Goal: Check status: Check status

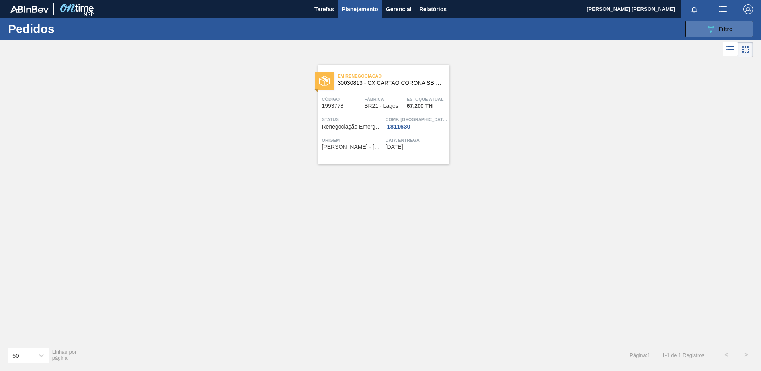
click at [716, 32] on div "089F7B8B-B2A5-4AFE-B5C0-19BA573D28AC Filtro" at bounding box center [719, 29] width 27 height 10
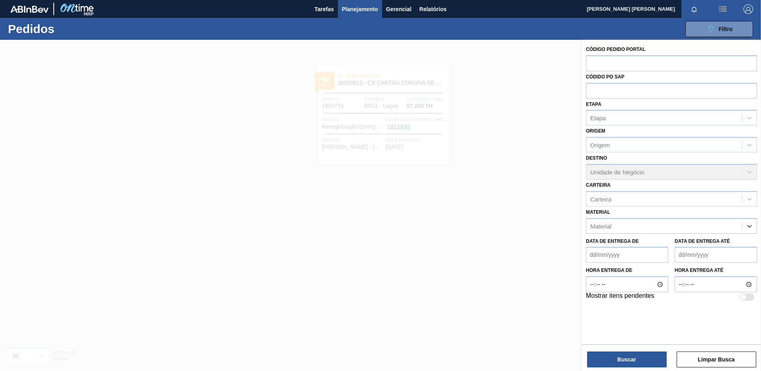
paste input "30010550"
type input "30010550"
click at [682, 237] on div "30010550 - AROMA DE ALCOOL MALTE LH-066-507-0" at bounding box center [671, 246] width 171 height 18
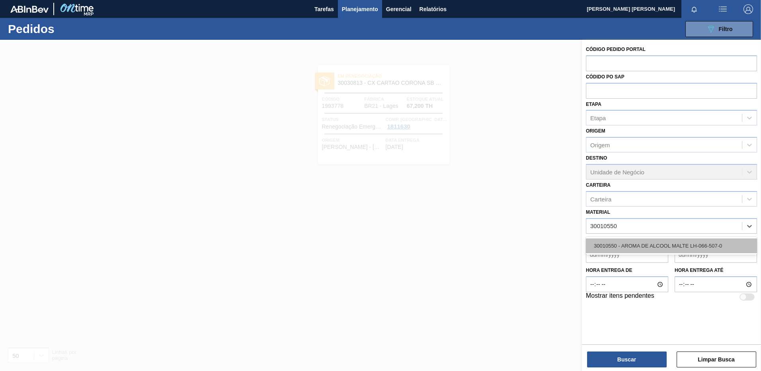
click at [681, 240] on div "30010550 - AROMA DE ALCOOL MALTE LH-066-507-0" at bounding box center [671, 245] width 171 height 15
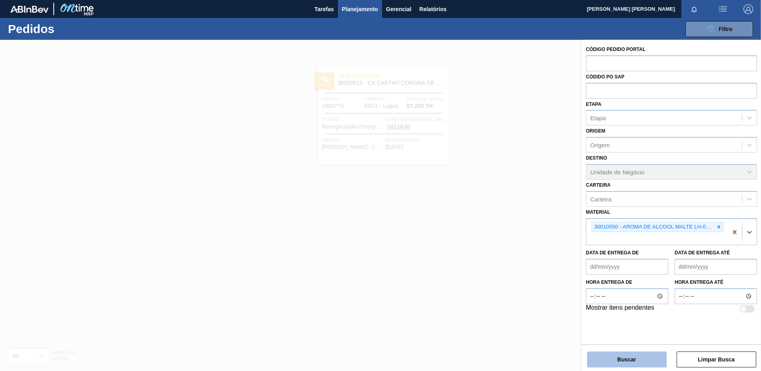
click at [633, 358] on button "Buscar" at bounding box center [627, 359] width 80 height 16
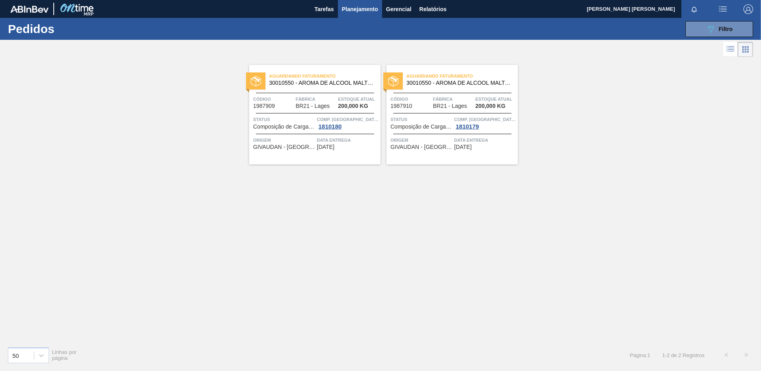
click at [314, 154] on div "Aguardando Faturamento 30010550 - AROMA DE ALCOOL MALTE LH-066-507-0 Código 198…" at bounding box center [314, 114] width 131 height 99
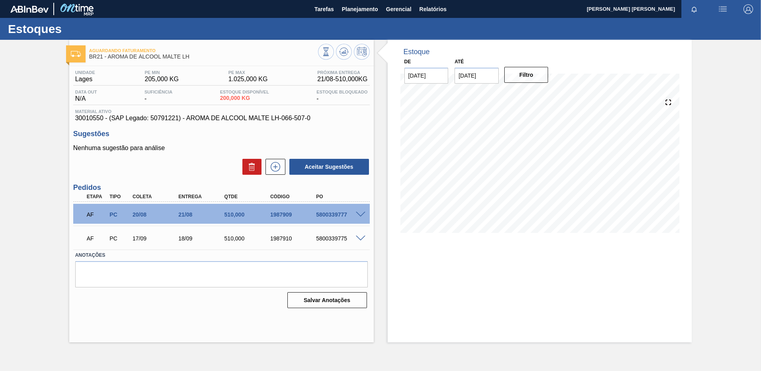
click at [267, 218] on div "AF PC 20/08 21/08 510,000 1987909 5800339777" at bounding box center [219, 214] width 275 height 16
click at [357, 3] on button "Planejamento" at bounding box center [360, 9] width 44 height 18
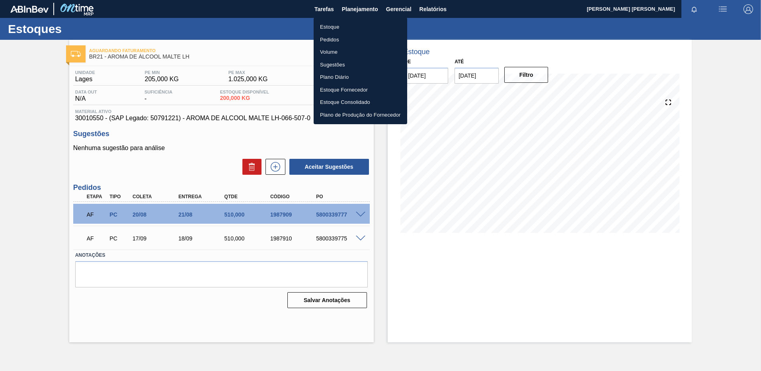
click at [325, 37] on li "Pedidos" at bounding box center [361, 39] width 94 height 13
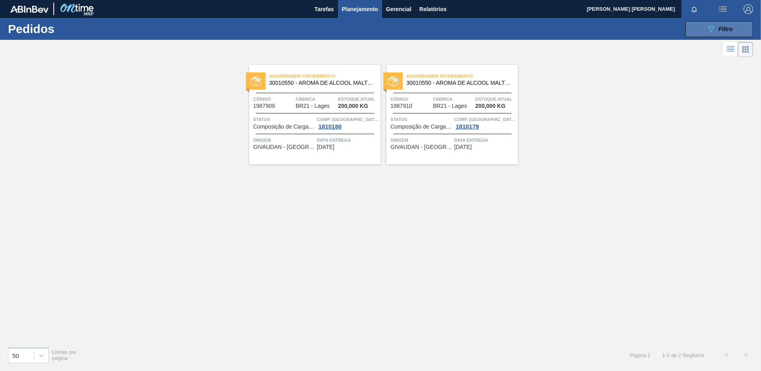
click at [709, 32] on icon "089F7B8B-B2A5-4AFE-B5C0-19BA573D28AC" at bounding box center [711, 29] width 10 height 10
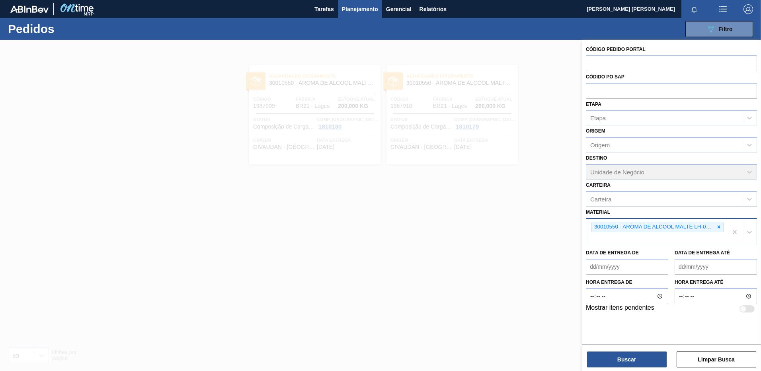
click at [722, 226] on div at bounding box center [718, 227] width 9 height 10
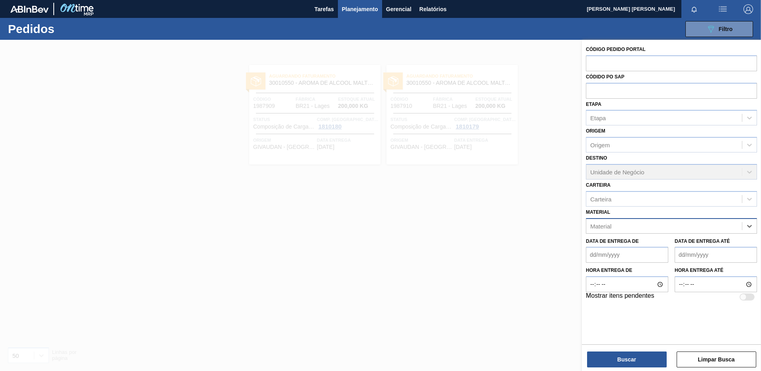
paste input "30008416"
type input "30008416"
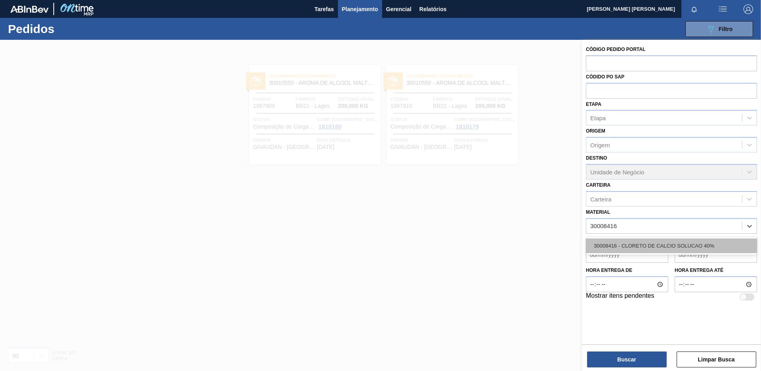
click at [664, 250] on div "30008416 - CLORETO DE CALCIO SOLUCAO 40%" at bounding box center [671, 245] width 171 height 15
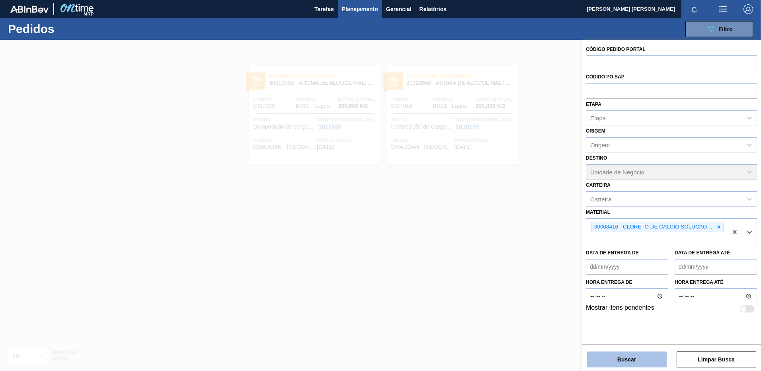
click at [649, 359] on button "Buscar" at bounding box center [627, 359] width 80 height 16
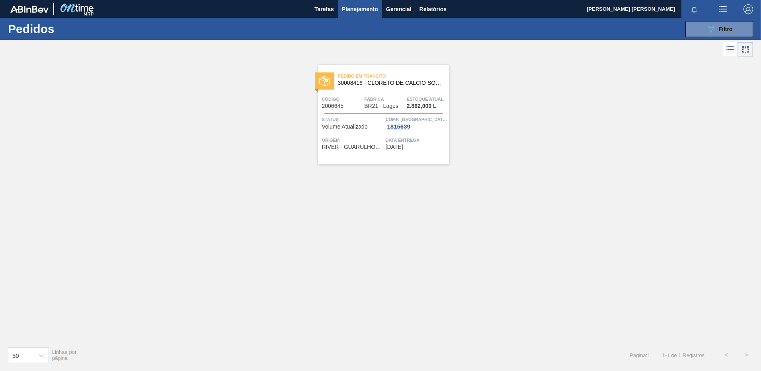
click at [393, 158] on div "Pedido [PERSON_NAME] 30008416 - CLORETO DE CALCIO SOLUCAO 40% Código 2006645 Fá…" at bounding box center [383, 114] width 131 height 99
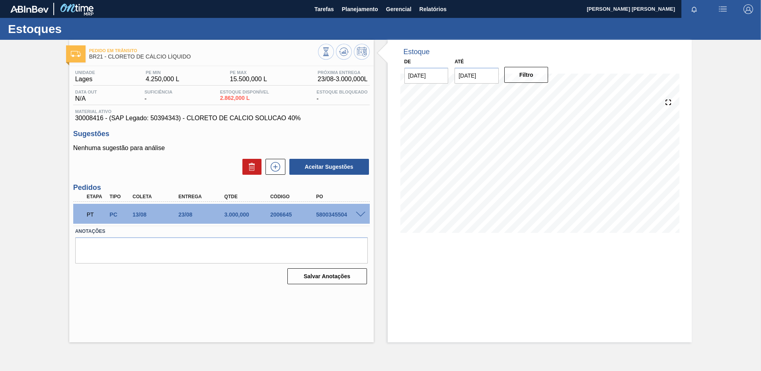
click at [437, 300] on div "Estoque De [DATE] Até [DATE] Filtro" at bounding box center [540, 191] width 304 height 302
click at [362, 14] on span "Planejamento" at bounding box center [360, 9] width 36 height 10
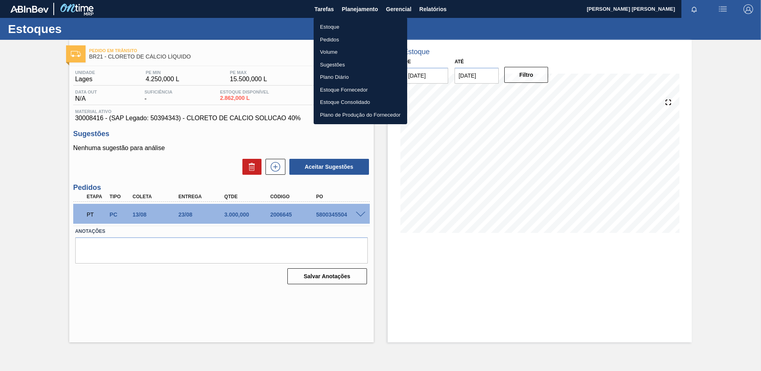
click at [335, 39] on li "Pedidos" at bounding box center [361, 39] width 94 height 13
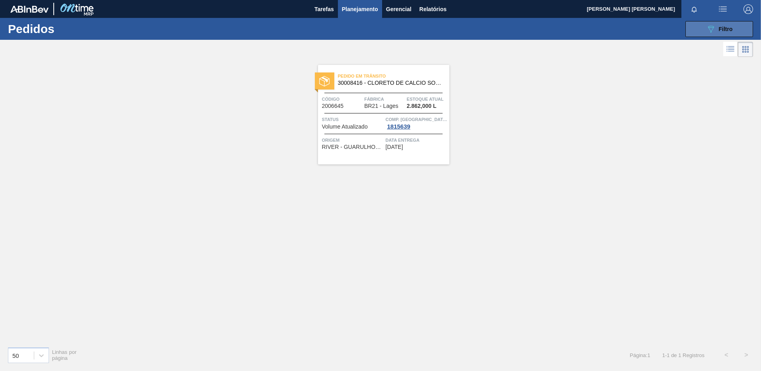
click at [706, 27] on icon "089F7B8B-B2A5-4AFE-B5C0-19BA573D28AC" at bounding box center [711, 29] width 10 height 10
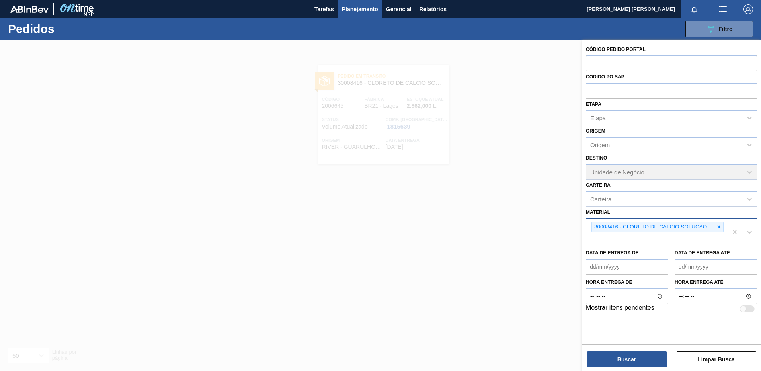
click at [720, 229] on icon at bounding box center [719, 227] width 6 height 6
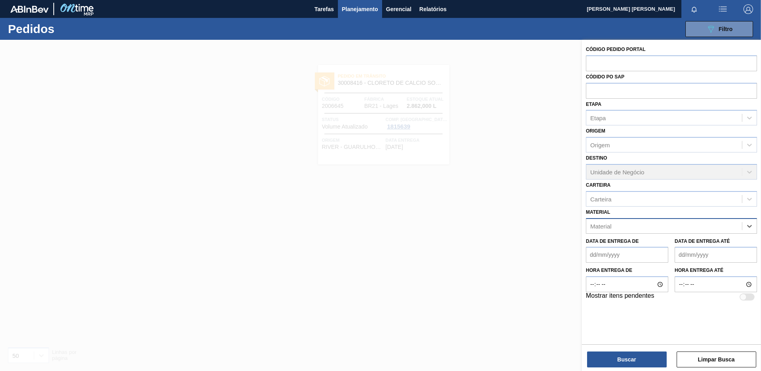
paste input "30009622"
click at [689, 243] on div "No options" at bounding box center [671, 245] width 171 height 14
drag, startPoint x: 625, startPoint y: 227, endPoint x: 692, endPoint y: 218, distance: 67.4
click at [692, 218] on div "30009622 30009622" at bounding box center [671, 226] width 171 height 16
type input "30009622"
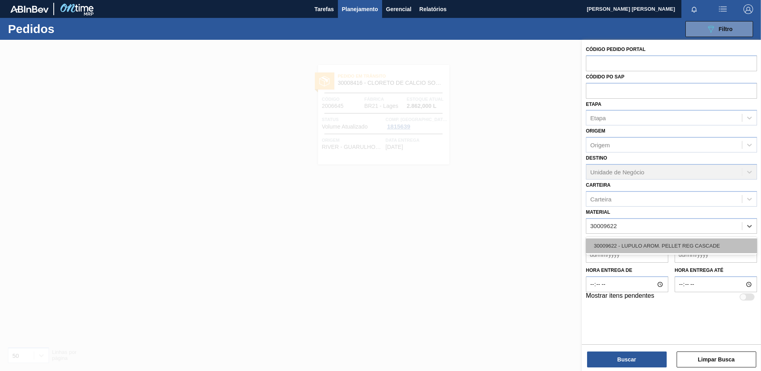
click at [682, 243] on div "30009622 - LUPULO AROM. PELLET REG CASCADE" at bounding box center [671, 245] width 171 height 15
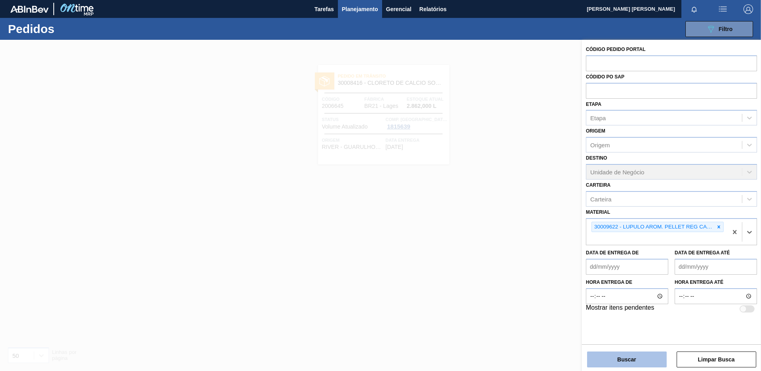
click at [617, 357] on button "Buscar" at bounding box center [627, 359] width 80 height 16
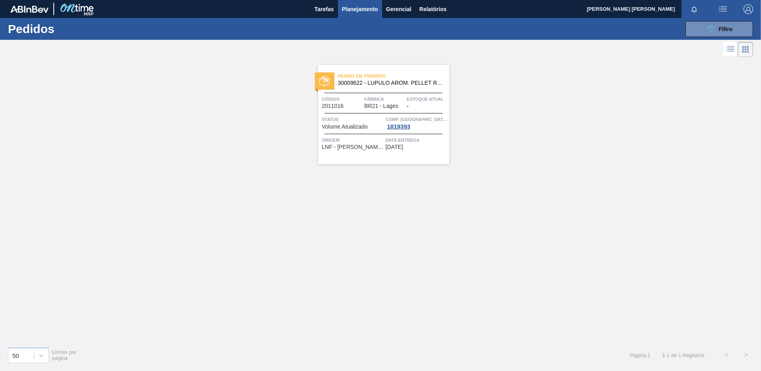
click at [419, 150] on div "Data entrega [DATE]" at bounding box center [417, 143] width 62 height 14
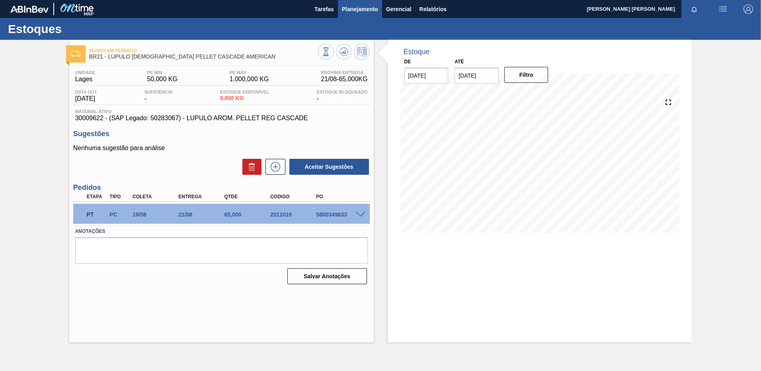
click at [365, 4] on span "Planejamento" at bounding box center [360, 9] width 36 height 10
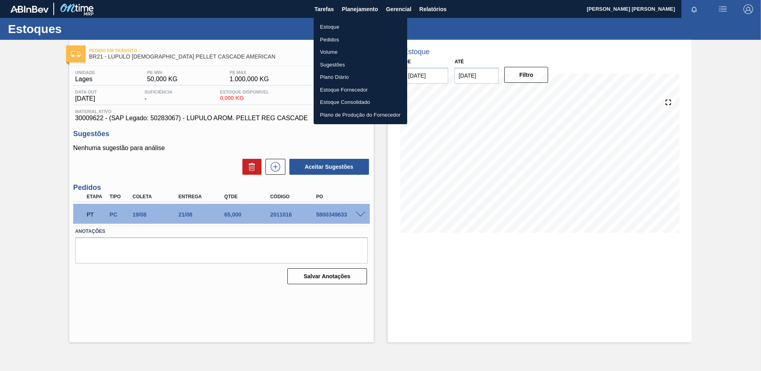
click at [323, 35] on li "Pedidos" at bounding box center [361, 39] width 94 height 13
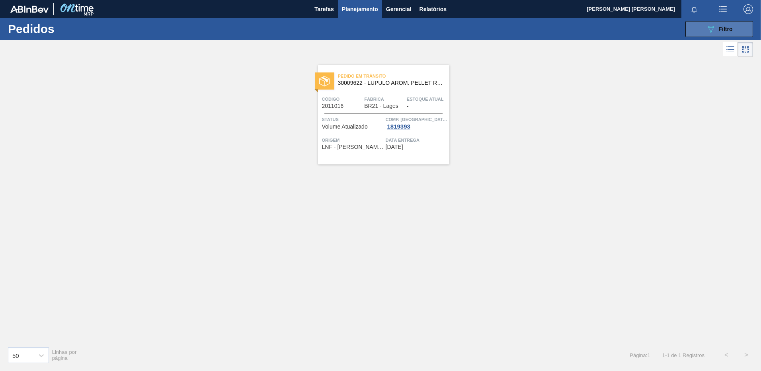
click at [731, 35] on button "089F7B8B-B2A5-4AFE-B5C0-19BA573D28AC Filtro" at bounding box center [719, 29] width 68 height 16
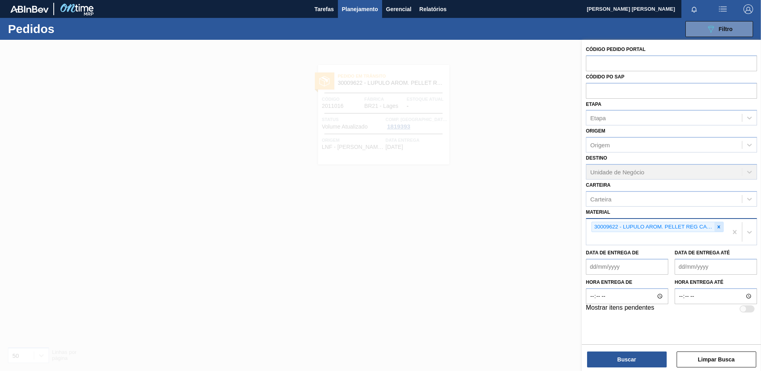
click at [718, 229] on icon at bounding box center [719, 227] width 6 height 6
paste input "30003203"
type input "30003203"
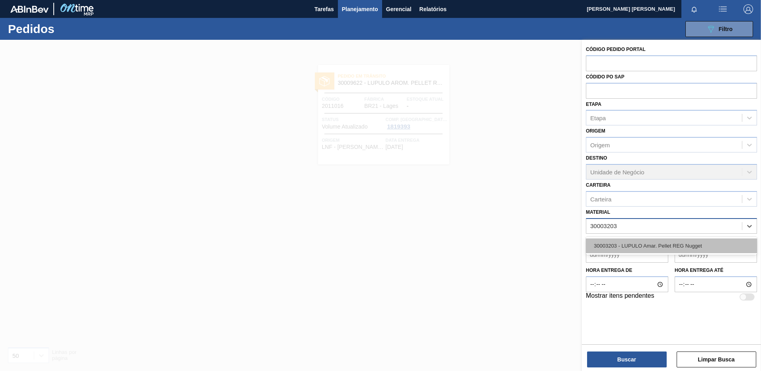
click at [667, 244] on div "30003203 - LUPULO Amar. Pellet REG Nugget" at bounding box center [671, 245] width 171 height 15
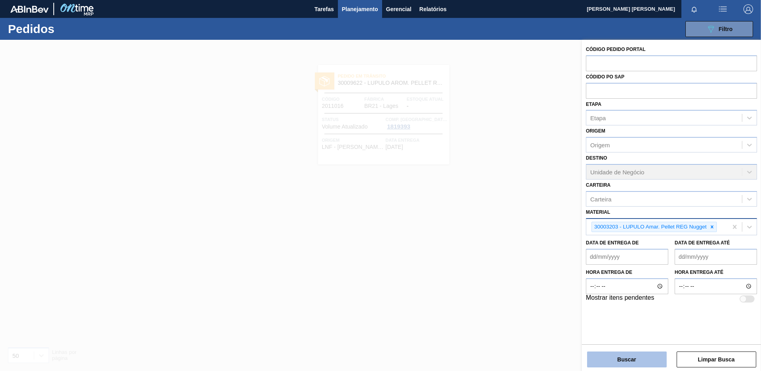
click at [623, 356] on button "Buscar" at bounding box center [627, 359] width 80 height 16
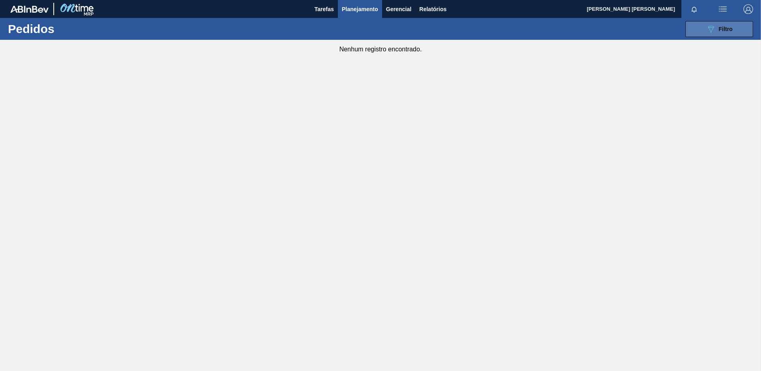
click at [710, 26] on icon at bounding box center [711, 29] width 6 height 7
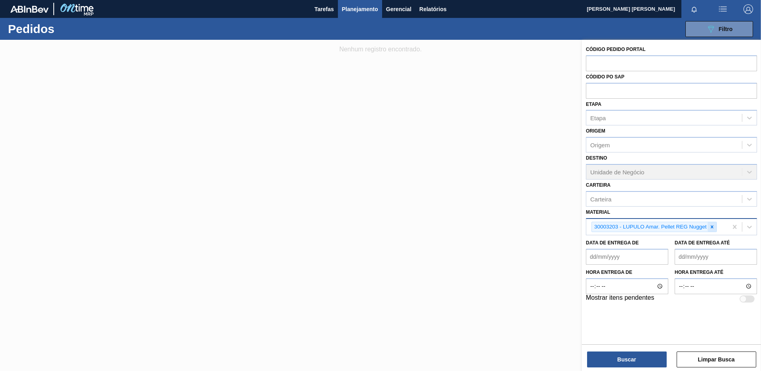
click at [714, 225] on icon at bounding box center [712, 227] width 6 height 6
paste input "30003124"
type input "30003124"
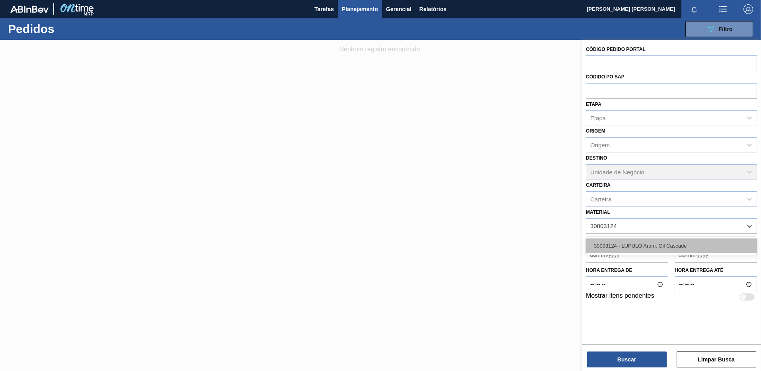
click at [658, 243] on div "30003124 - LUPULO Arom. Oil Cascade" at bounding box center [671, 245] width 171 height 15
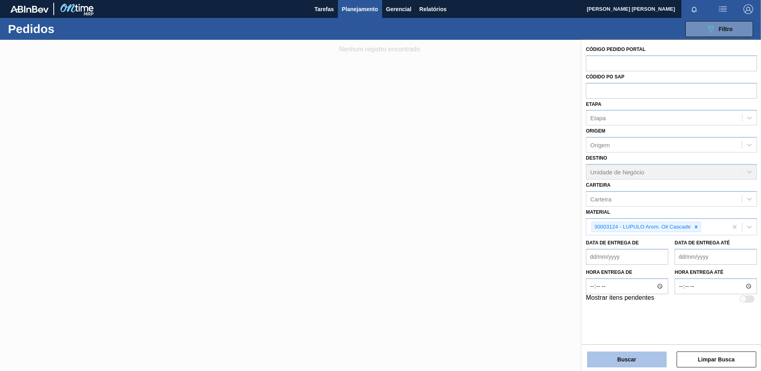
click at [623, 357] on button "Buscar" at bounding box center [627, 359] width 80 height 16
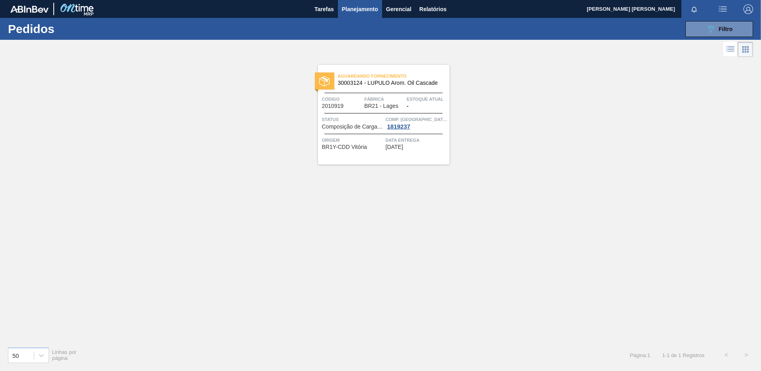
click at [402, 156] on div "Aguardando Fornecimento 30003124 - LUPULO Arom. Oil Cascade Código 2010919 Fábr…" at bounding box center [383, 114] width 131 height 99
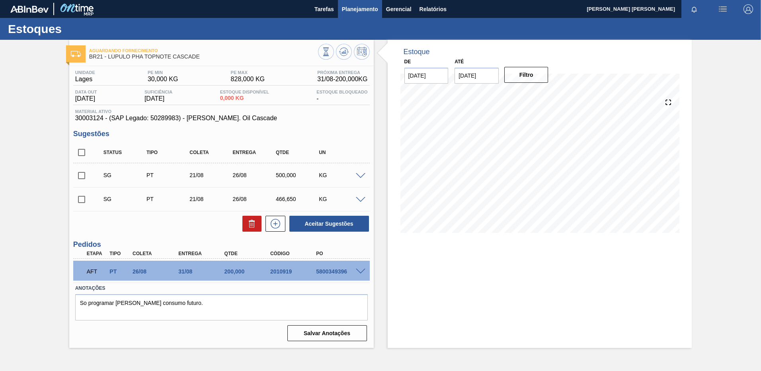
click at [361, 13] on span "Planejamento" at bounding box center [360, 9] width 36 height 10
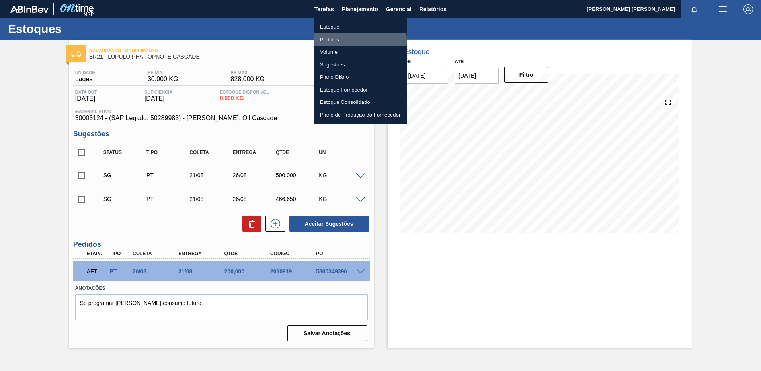
click at [327, 41] on li "Pedidos" at bounding box center [361, 39] width 94 height 13
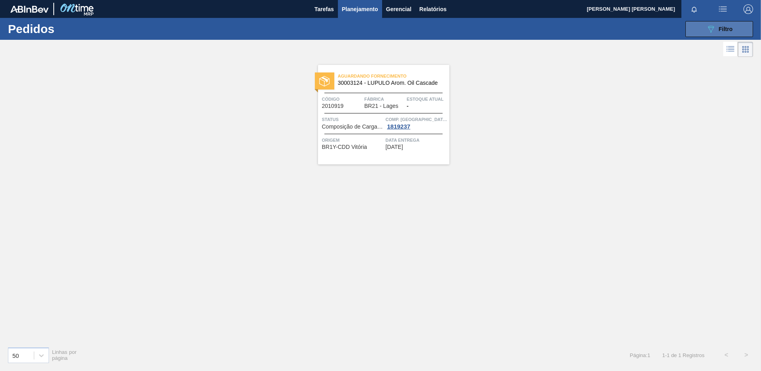
click at [720, 34] on button "089F7B8B-B2A5-4AFE-B5C0-19BA573D28AC Filtro" at bounding box center [719, 29] width 68 height 16
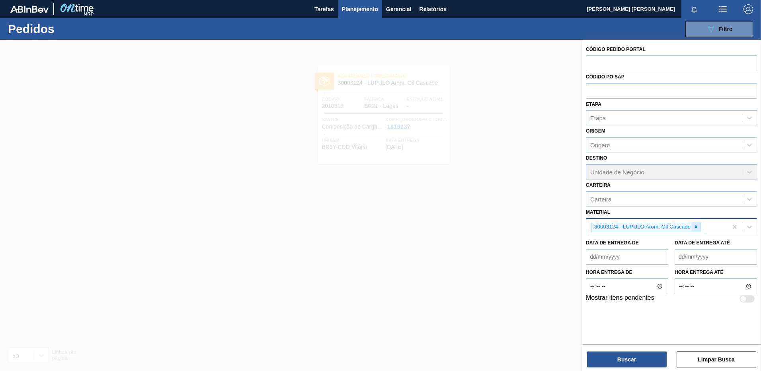
click at [695, 225] on icon at bounding box center [696, 227] width 6 height 6
paste input "20009351"
type input "20009351"
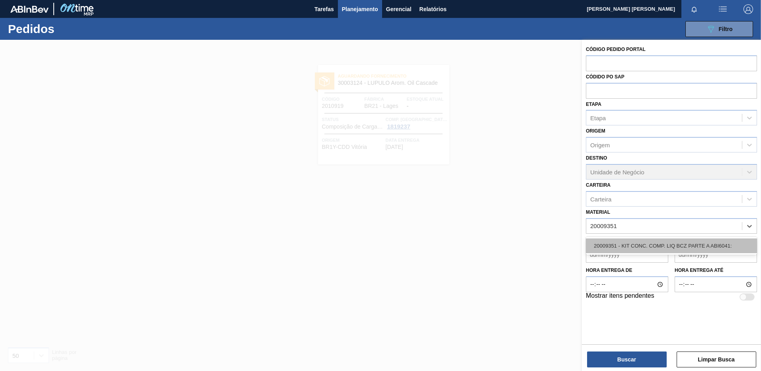
click at [674, 241] on div "20009351 - KIT CONC. COMP. LIQ BCZ PARTE A ABI6041:" at bounding box center [671, 245] width 171 height 15
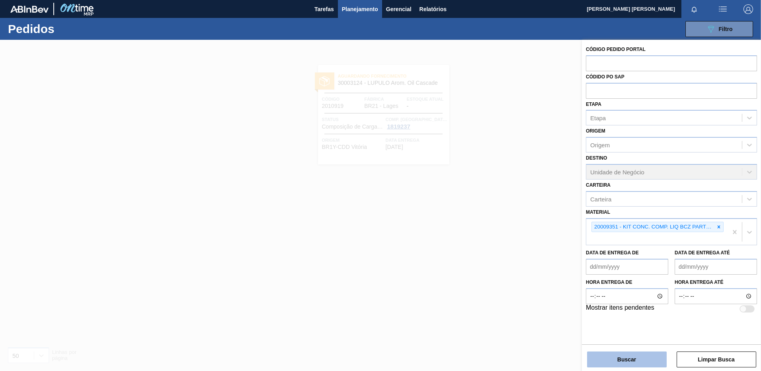
click at [630, 364] on button "Buscar" at bounding box center [627, 359] width 80 height 16
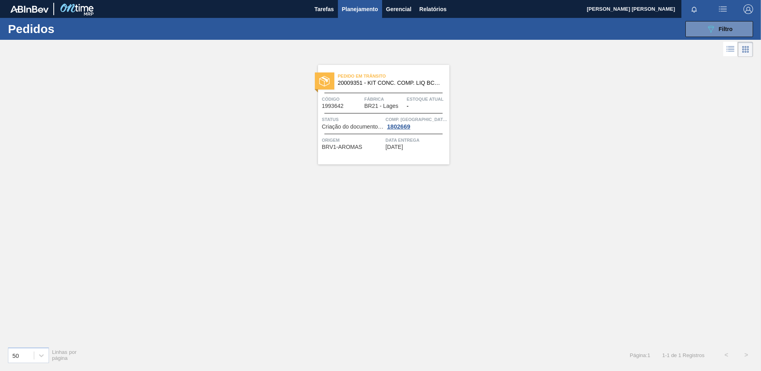
click at [393, 152] on div "Pedido [PERSON_NAME] 20009351 - KIT CONC. COMP. LIQ BCZ PARTE A ABI6041: Código…" at bounding box center [383, 114] width 131 height 99
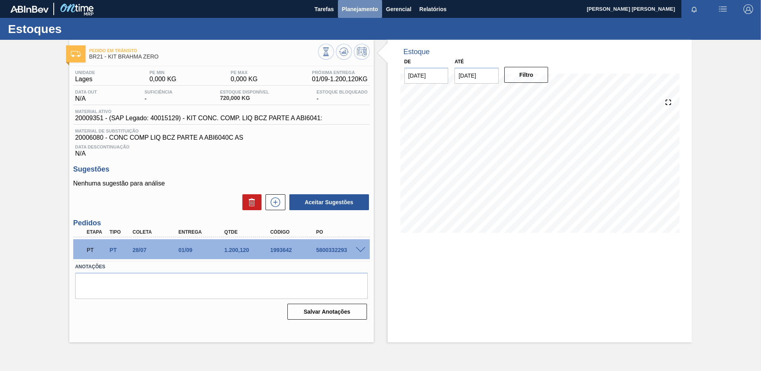
click at [353, 10] on span "Planejamento" at bounding box center [360, 9] width 36 height 10
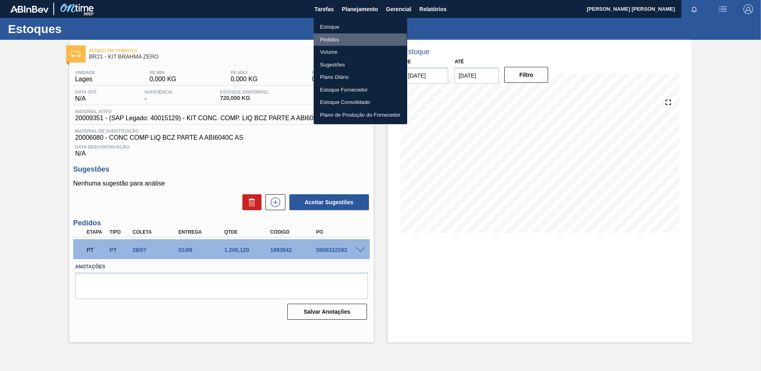
click at [326, 40] on li "Pedidos" at bounding box center [361, 39] width 94 height 13
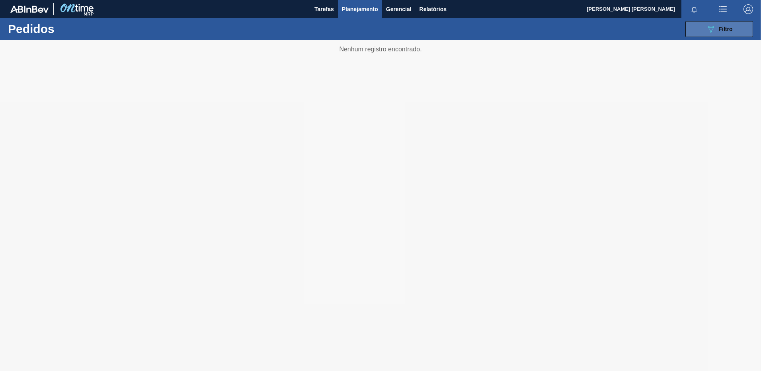
click at [729, 33] on div "089F7B8B-B2A5-4AFE-B5C0-19BA573D28AC Filtro" at bounding box center [719, 29] width 27 height 10
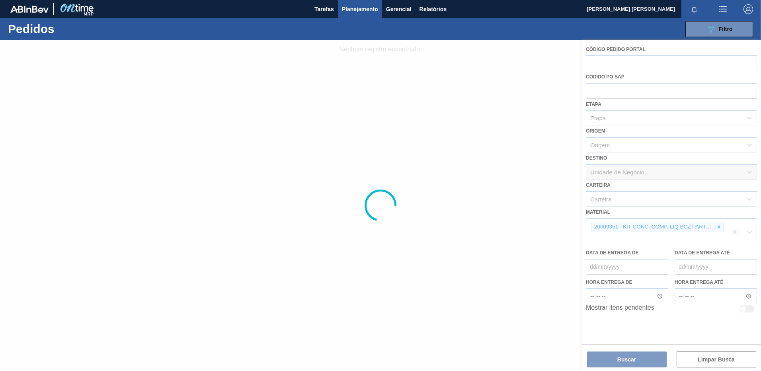
click at [721, 226] on div at bounding box center [380, 205] width 761 height 331
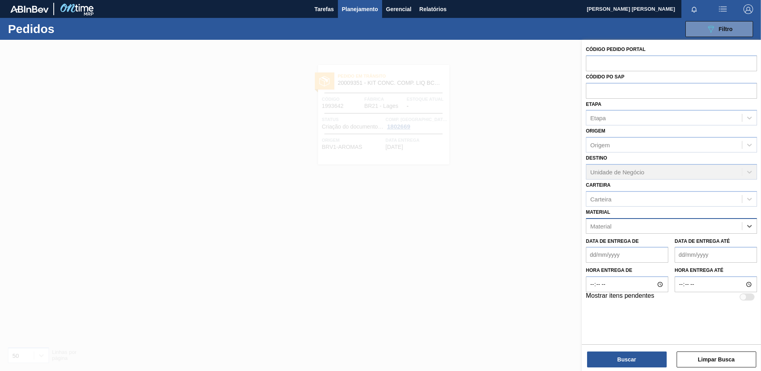
paste input "30010550"
type input "30010550"
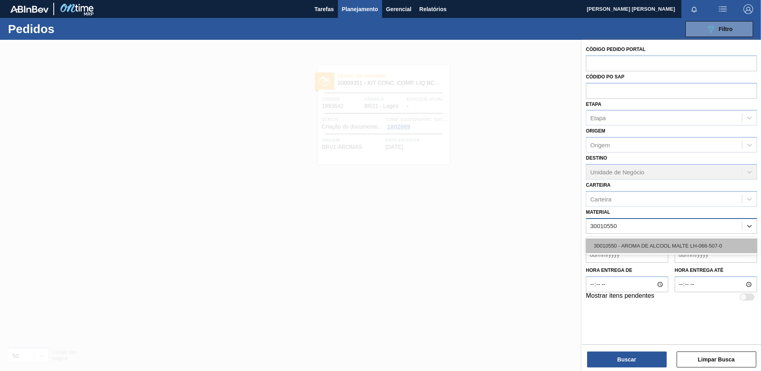
click at [628, 247] on div "30010550 - AROMA DE ALCOOL MALTE LH-066-507-0" at bounding box center [671, 245] width 171 height 15
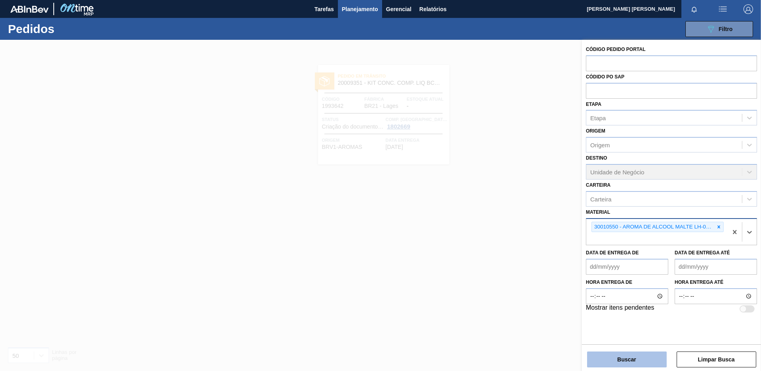
click at [625, 355] on button "Buscar" at bounding box center [627, 359] width 80 height 16
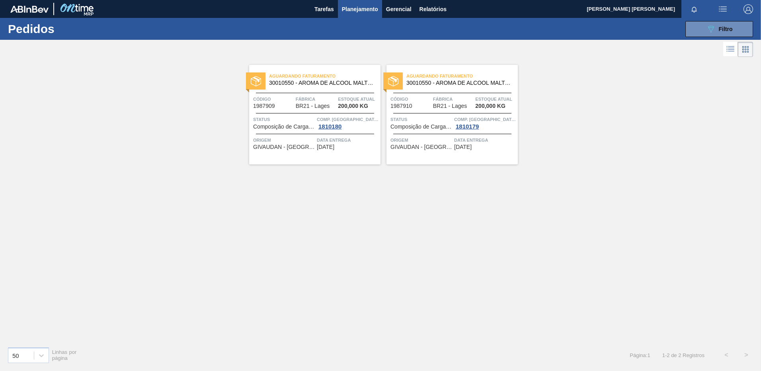
click at [303, 154] on div "Aguardando Faturamento 30010550 - AROMA DE ALCOOL MALTE LH-066-507-0 Código 198…" at bounding box center [314, 114] width 131 height 99
